Goal: Find specific page/section: Find specific page/section

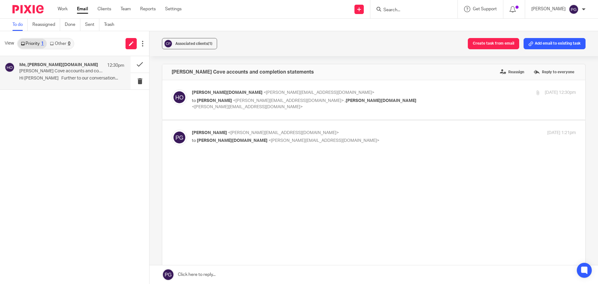
click at [367, 47] on div "Associated clients (1) Create task from email Add email to existing task" at bounding box center [373, 43] width 448 height 25
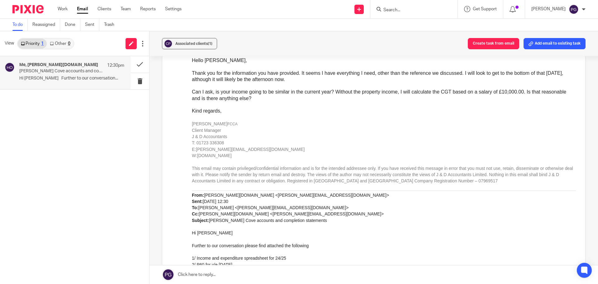
scroll to position [125, 0]
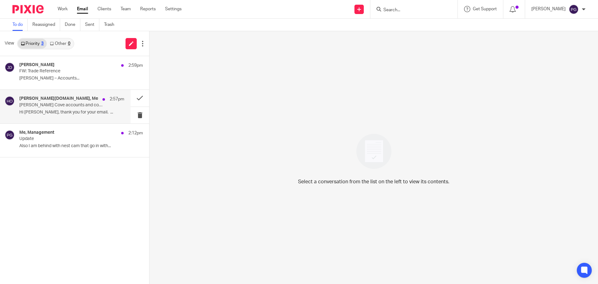
click at [75, 108] on div "helene oliviaapril.com, Me 2:57pm Sandy Cove accounts and completion statements…" at bounding box center [71, 106] width 105 height 21
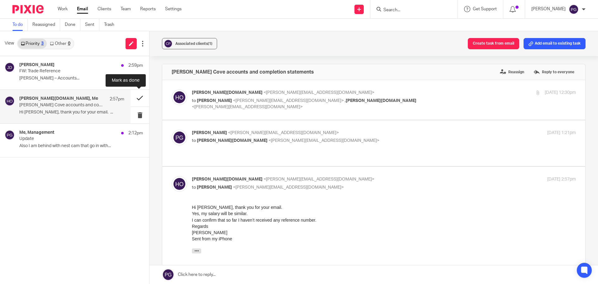
click at [138, 100] on button at bounding box center [139, 98] width 19 height 17
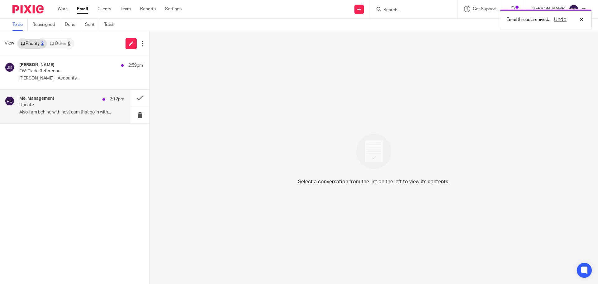
click at [67, 110] on p "Also I am behind with nest cam that go in with..." at bounding box center [71, 112] width 105 height 5
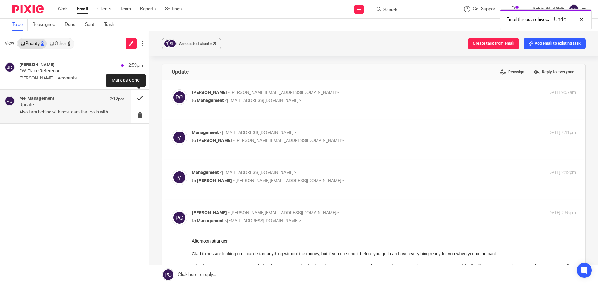
click at [144, 98] on button at bounding box center [139, 98] width 19 height 17
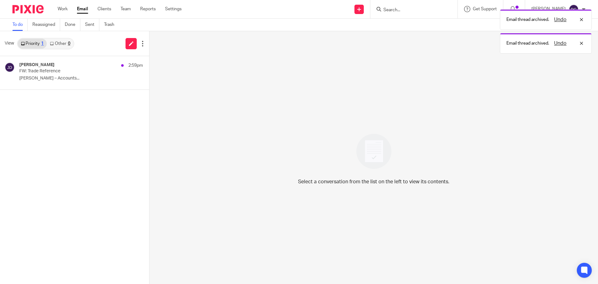
click at [64, 45] on link "Other 0" at bounding box center [60, 44] width 26 height 10
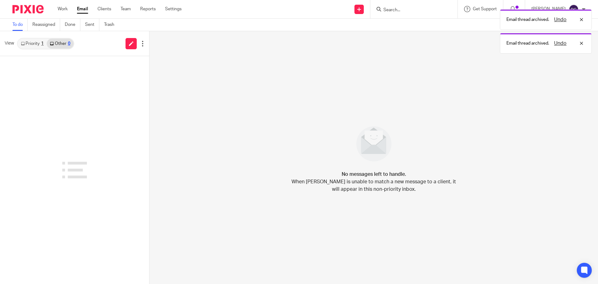
click at [32, 42] on link "Priority 1" at bounding box center [32, 44] width 29 height 10
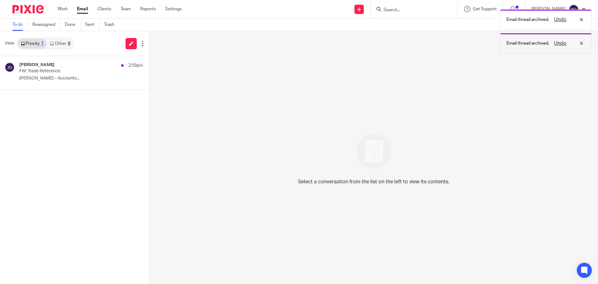
click at [581, 44] on div "Undo" at bounding box center [567, 43] width 36 height 7
click at [580, 21] on div "Undo" at bounding box center [567, 19] width 36 height 7
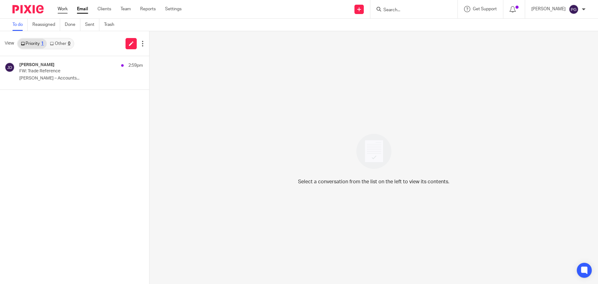
click at [62, 8] on link "Work" at bounding box center [63, 9] width 10 height 6
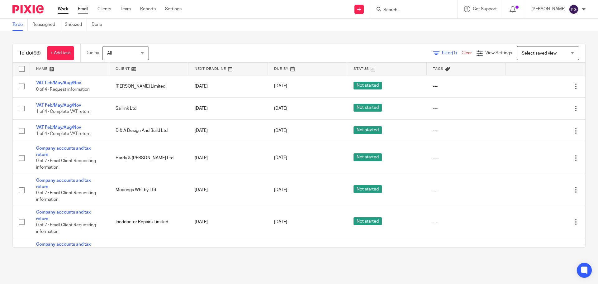
click at [78, 9] on link "Email" at bounding box center [83, 9] width 10 height 6
click at [81, 7] on link "Email" at bounding box center [83, 9] width 10 height 6
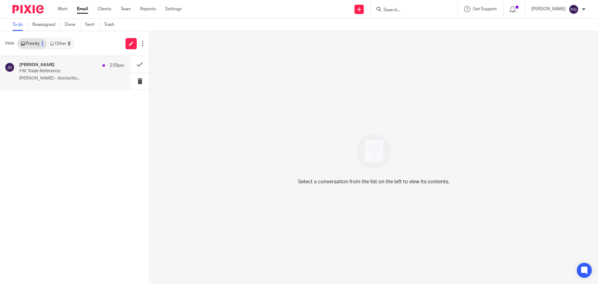
click at [69, 72] on p "FW: Trade Reference" at bounding box center [61, 71] width 84 height 5
click at [74, 72] on p "FW: Trade Reference" at bounding box center [61, 71] width 84 height 5
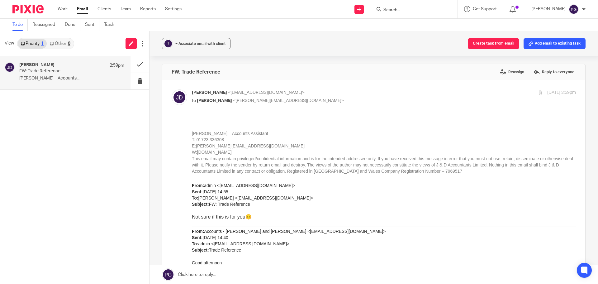
click at [402, 12] on input "Search" at bounding box center [411, 10] width 56 height 6
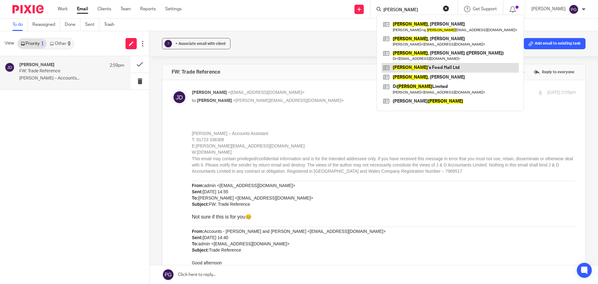
type input "wilson"
click at [430, 67] on link at bounding box center [449, 67] width 137 height 9
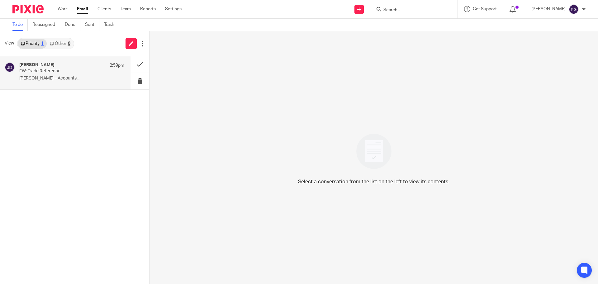
click at [58, 76] on p "[PERSON_NAME] – Accounts..." at bounding box center [71, 78] width 105 height 5
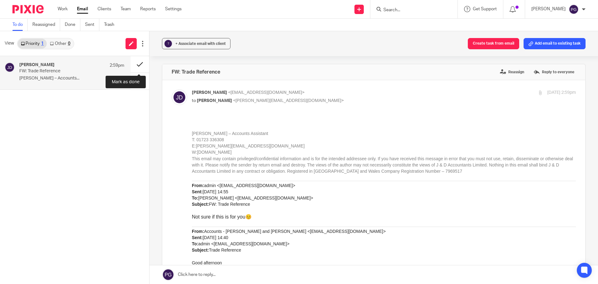
click at [142, 62] on button at bounding box center [139, 64] width 19 height 17
